Goal: Task Accomplishment & Management: Use online tool/utility

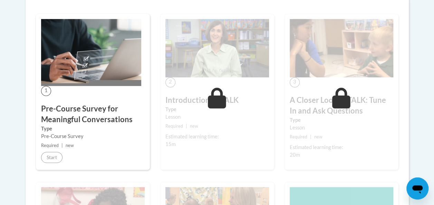
click at [62, 69] on img at bounding box center [91, 52] width 100 height 67
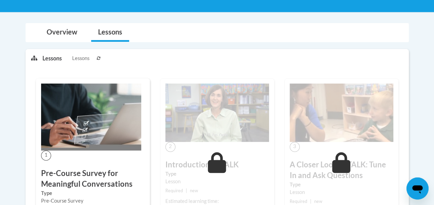
scroll to position [131, 0]
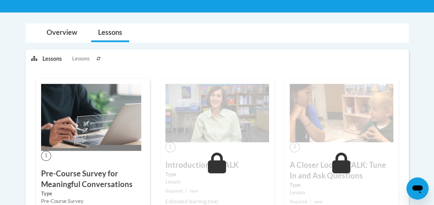
click at [51, 59] on p "Lessons" at bounding box center [51, 59] width 19 height 8
click at [66, 29] on link "Overview" at bounding box center [62, 33] width 45 height 18
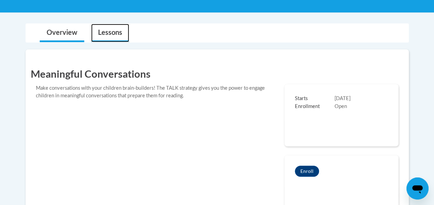
click at [107, 31] on link "Lessons" at bounding box center [110, 33] width 38 height 18
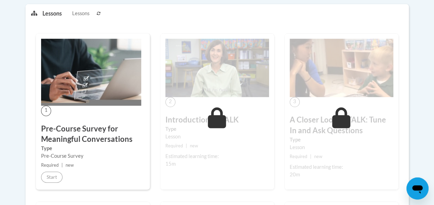
scroll to position [374, 0]
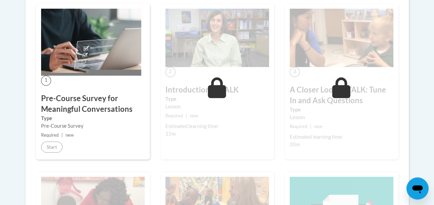
scroll to position [212, 0]
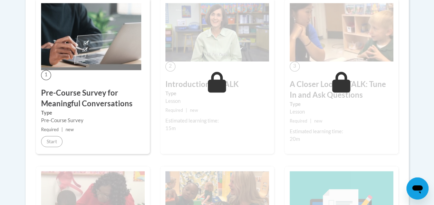
click at [52, 129] on span "Required" at bounding box center [50, 129] width 18 height 5
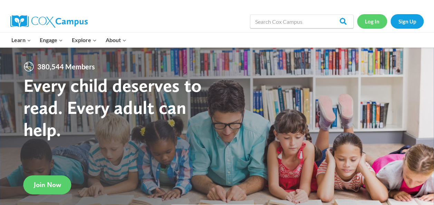
click at [377, 28] on link "Log In" at bounding box center [372, 21] width 30 height 14
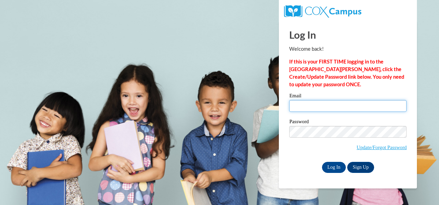
click at [318, 103] on input "Email" at bounding box center [347, 106] width 117 height 12
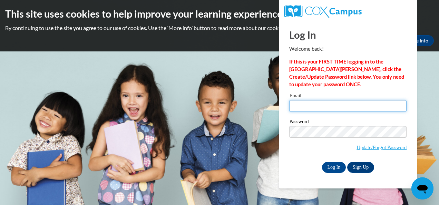
type input "sara.wanous@clevelandmetroschools.org"
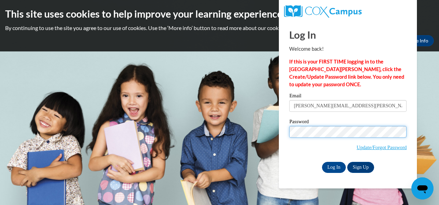
click at [322, 162] on input "Log In" at bounding box center [334, 167] width 24 height 11
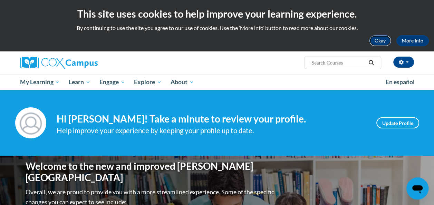
click at [383, 43] on button "Okay" at bounding box center [380, 40] width 22 height 11
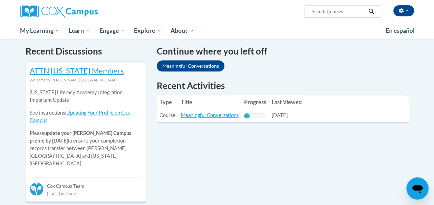
scroll to position [209, 0]
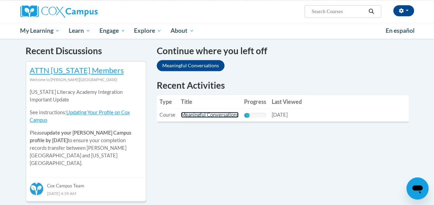
click at [212, 116] on link "Meaningful Conversations" at bounding box center [210, 115] width 58 height 6
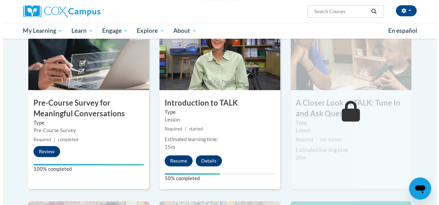
scroll to position [160, 0]
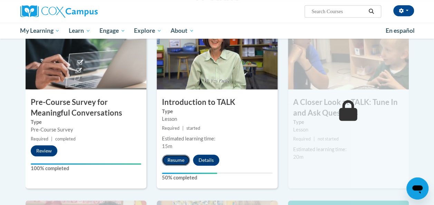
click at [179, 160] on button "Resume" at bounding box center [176, 160] width 28 height 11
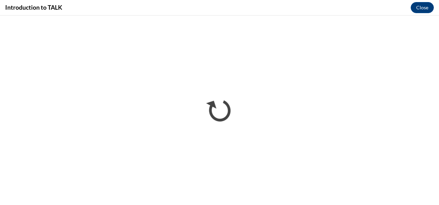
scroll to position [0, 0]
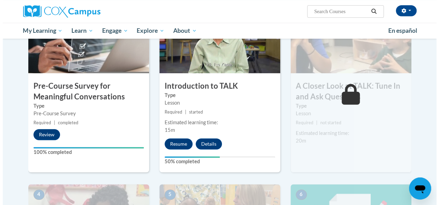
scroll to position [178, 0]
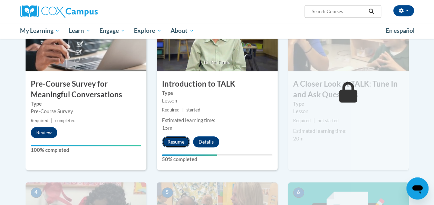
click at [173, 138] on button "Resume" at bounding box center [176, 141] width 28 height 11
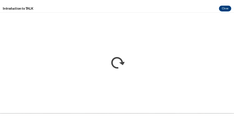
scroll to position [0, 0]
